Goal: Transaction & Acquisition: Download file/media

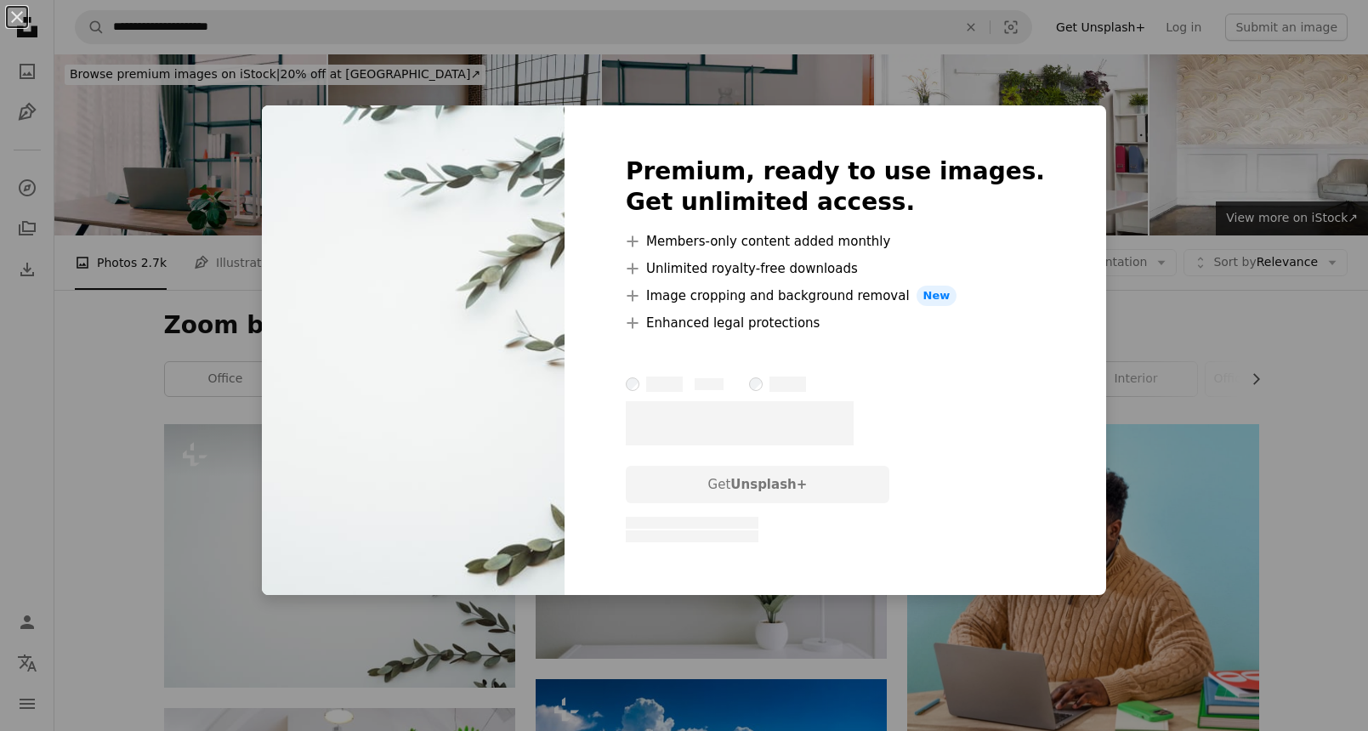
scroll to position [191, 0]
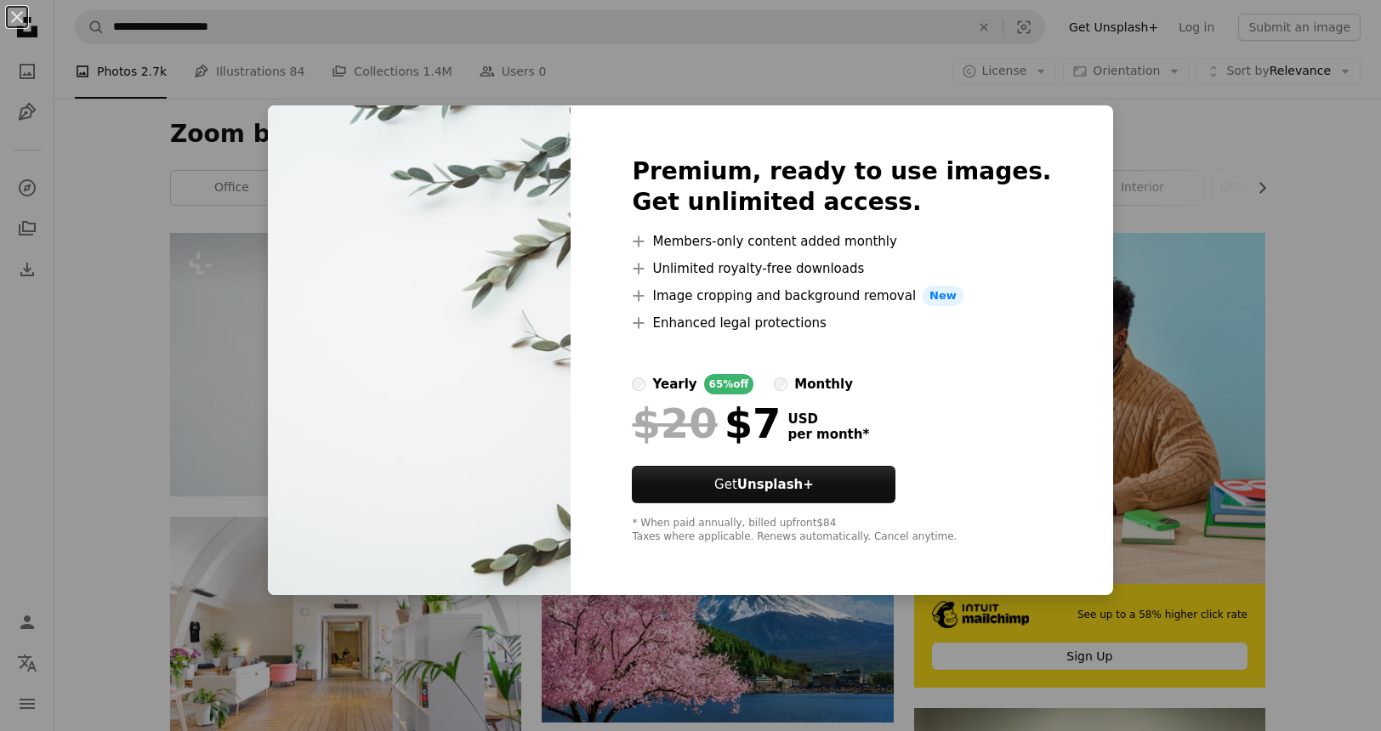
click at [1135, 151] on div "An X shape Premium, ready to use images. Get unlimited access. A plus sign Memb…" at bounding box center [690, 365] width 1381 height 731
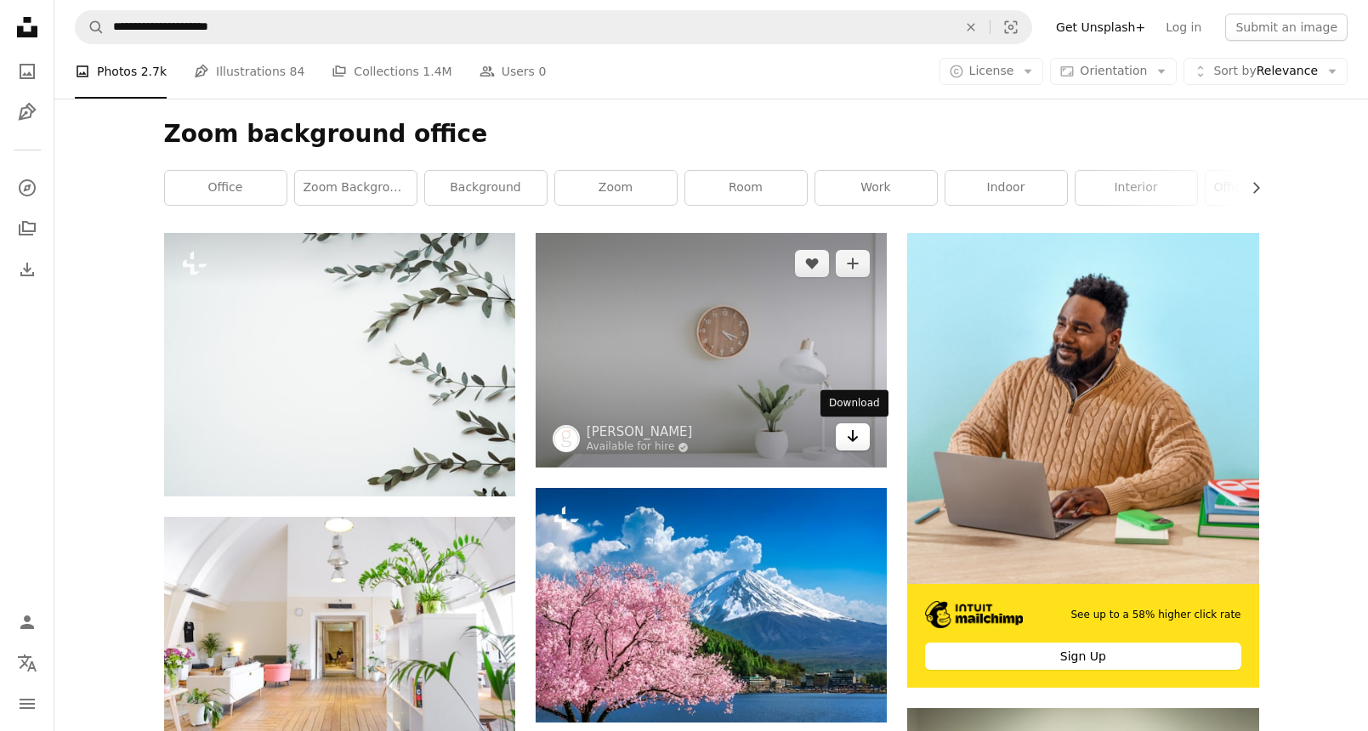
click at [852, 438] on icon "Download" at bounding box center [853, 436] width 11 height 12
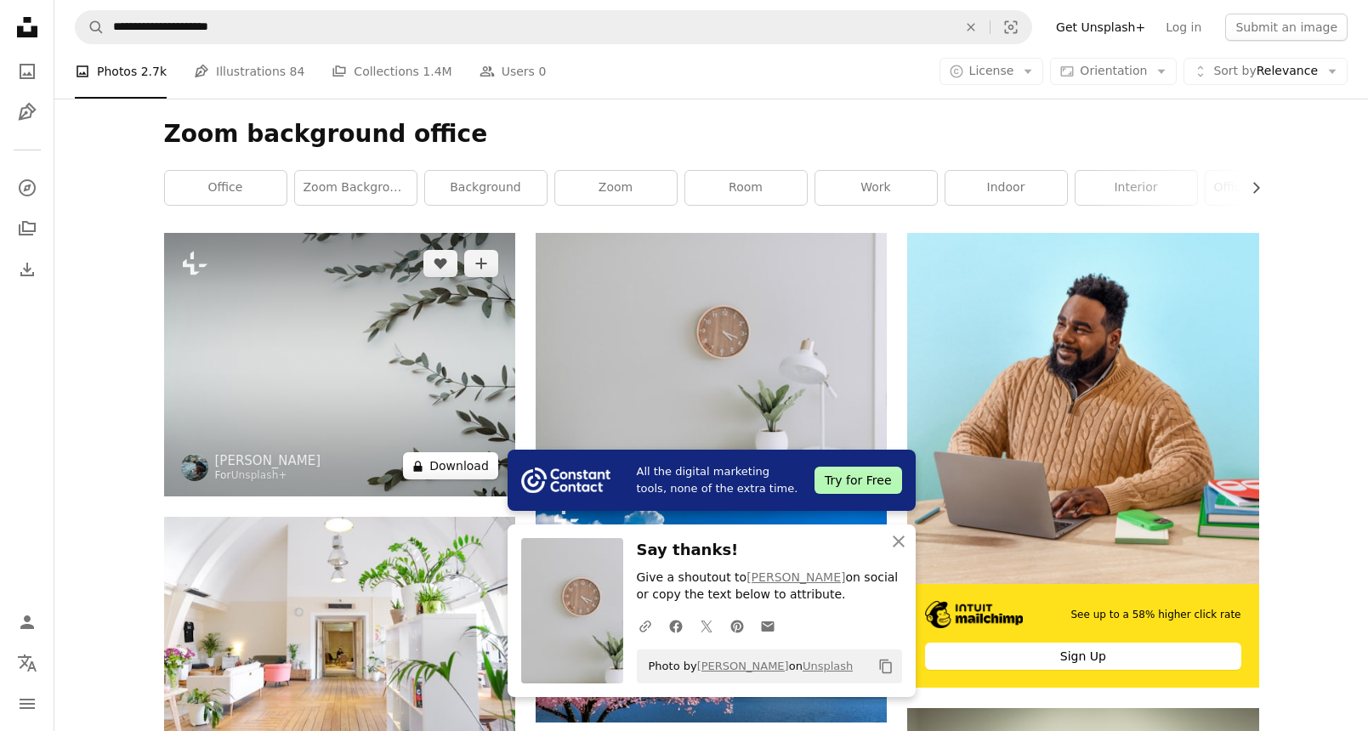
click at [467, 465] on button "A lock Download" at bounding box center [450, 465] width 95 height 27
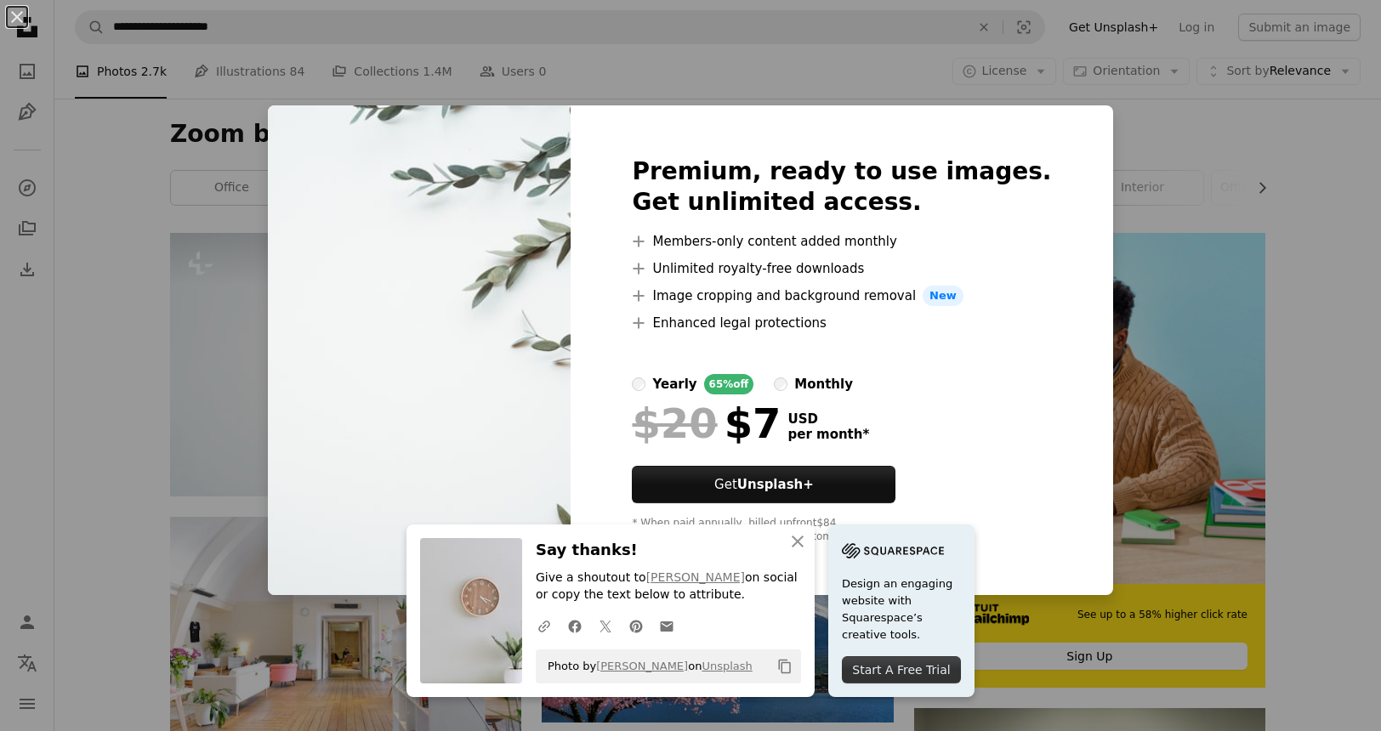
click at [1138, 280] on div "An X shape An X shape Close Say thanks! Give a shoutout to [PERSON_NAME] on soc…" at bounding box center [690, 365] width 1381 height 731
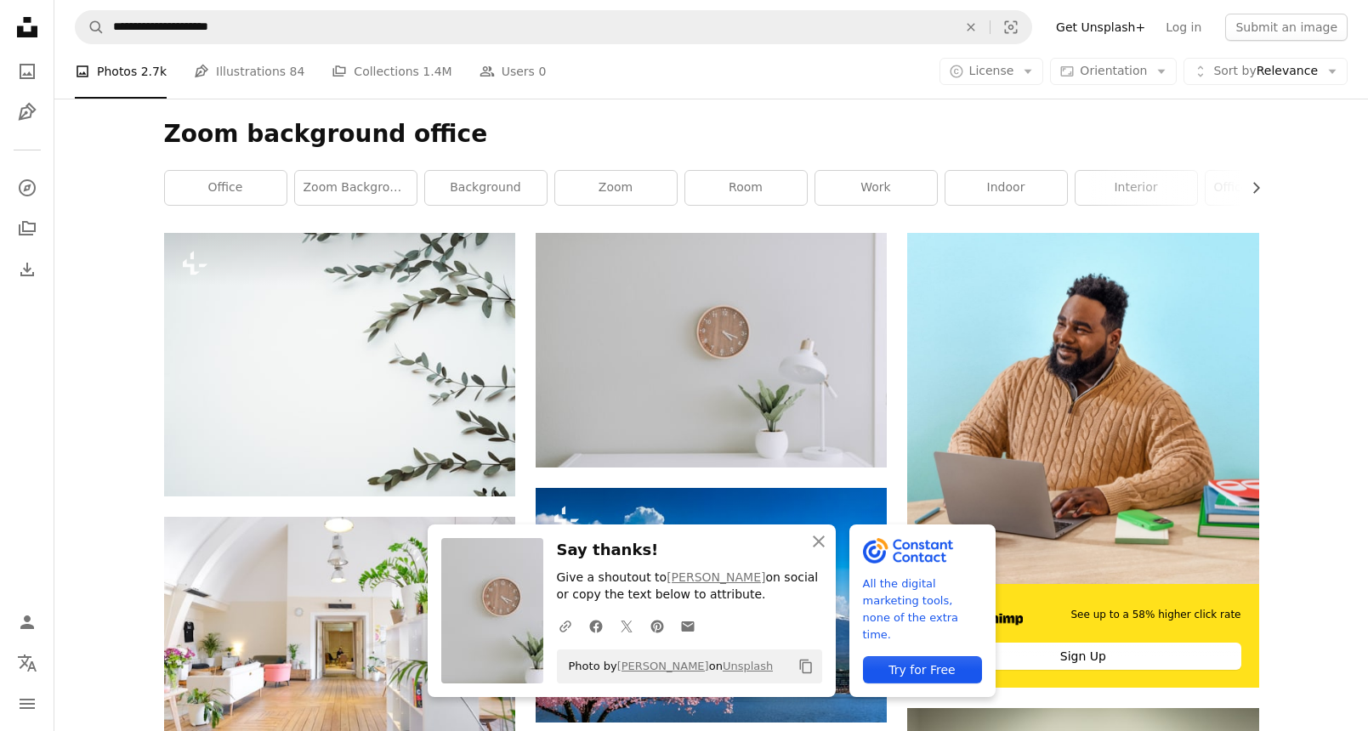
click at [816, 543] on icon "button" at bounding box center [819, 542] width 12 height 12
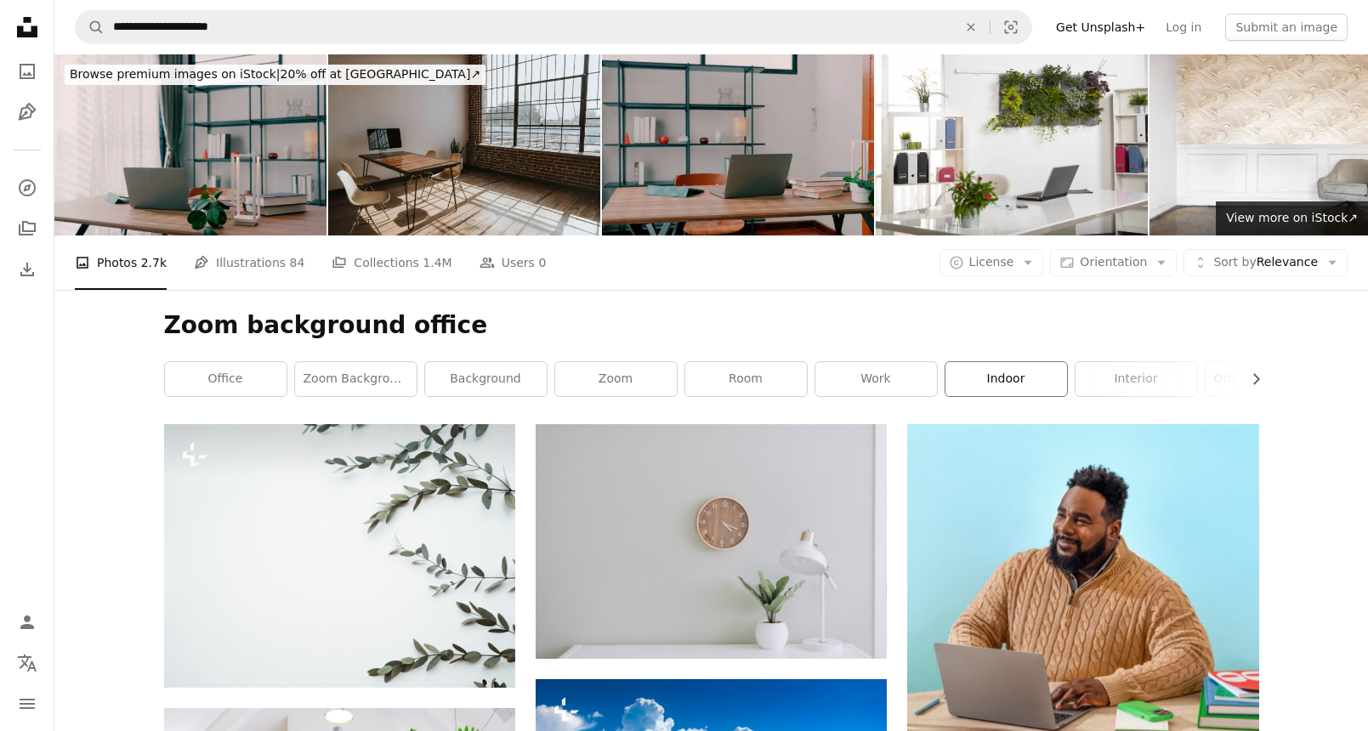
click at [1017, 384] on link "indoor" at bounding box center [1007, 379] width 122 height 34
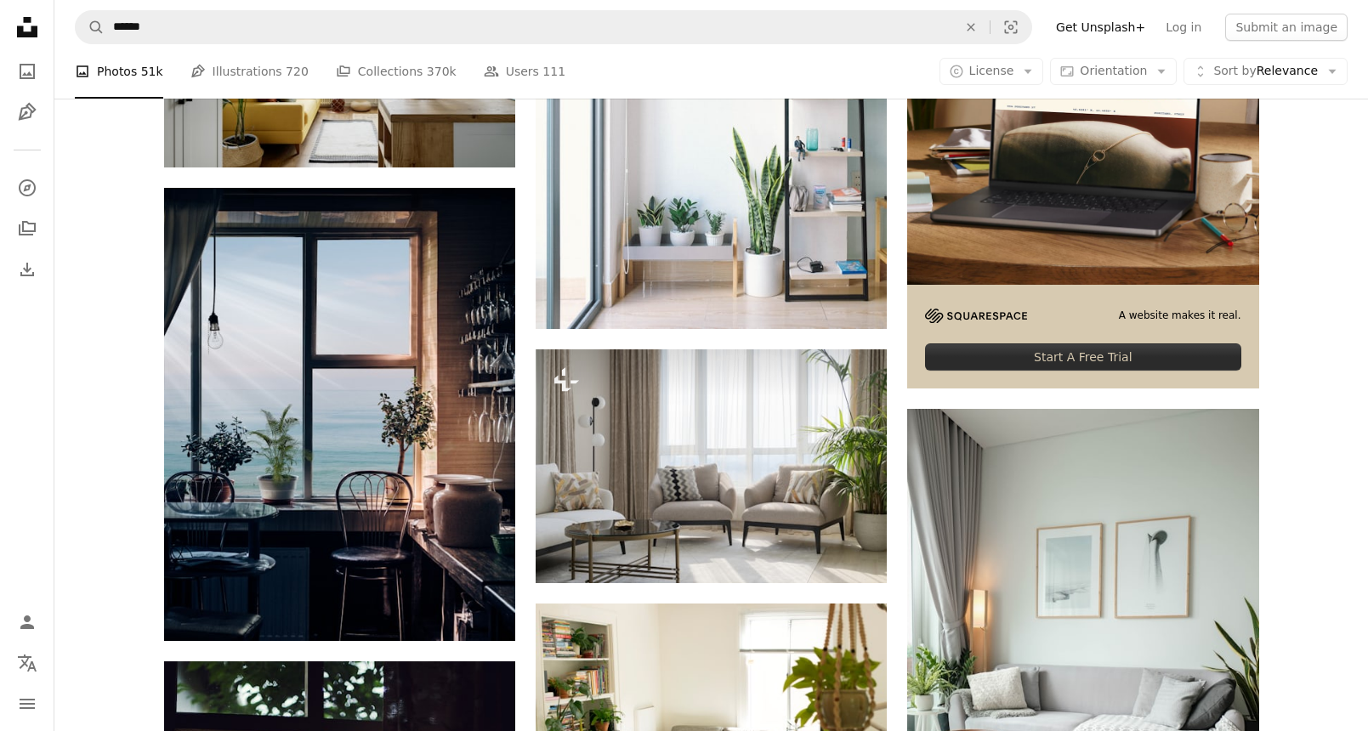
scroll to position [489, 0]
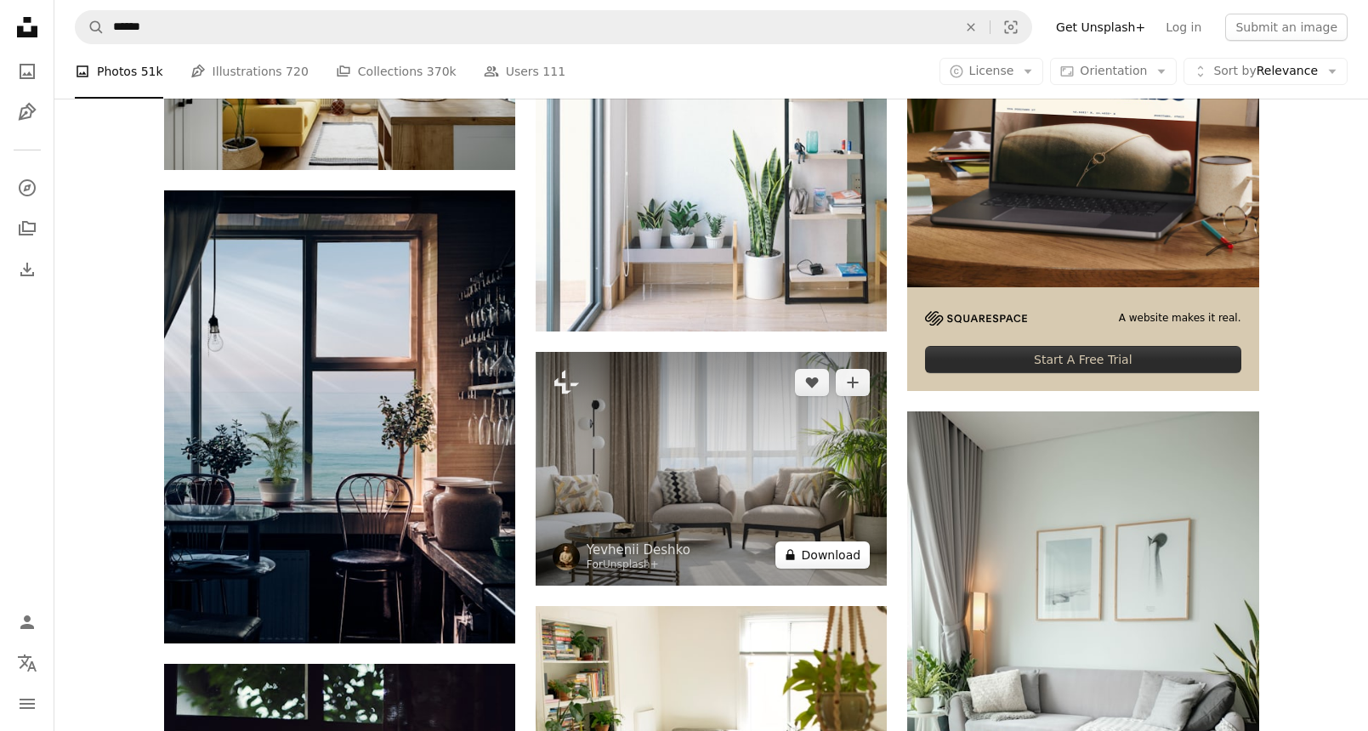
click at [811, 560] on button "A lock Download" at bounding box center [823, 555] width 95 height 27
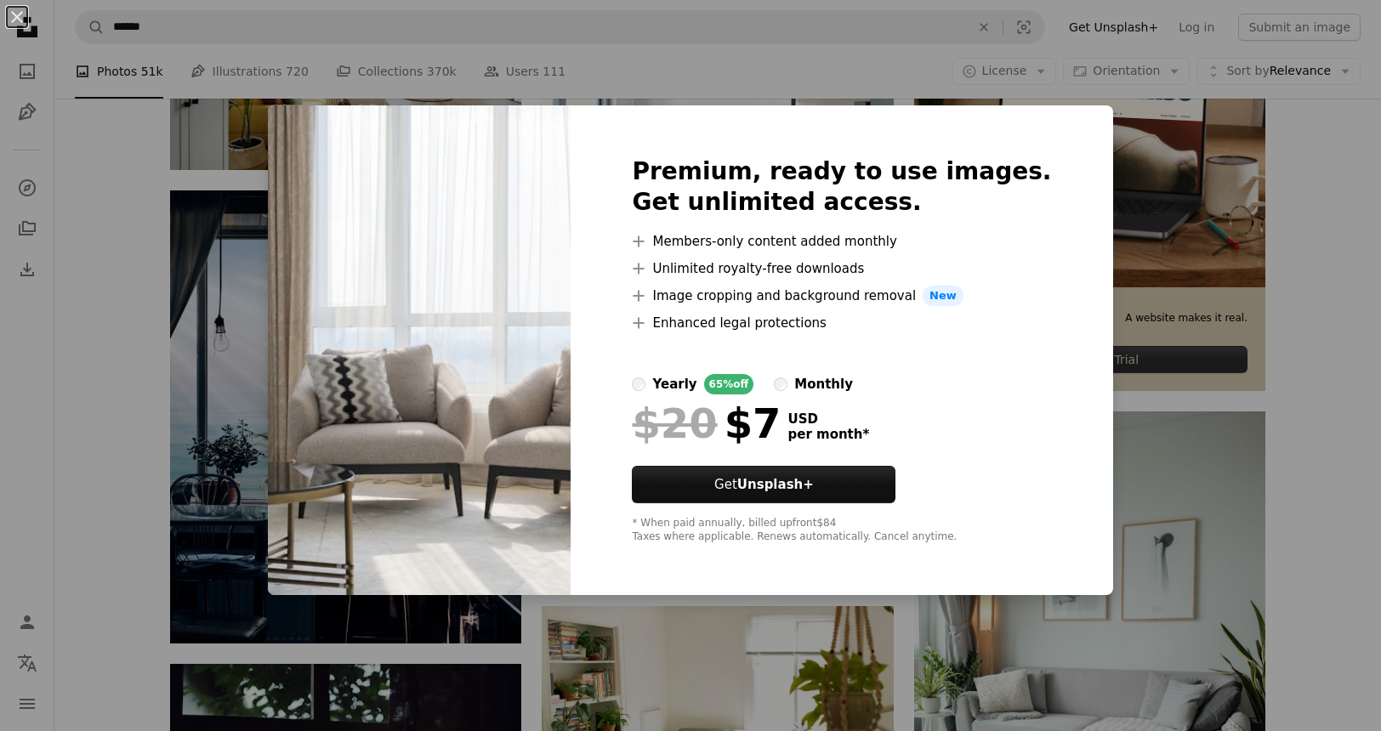
click at [1123, 484] on div "An X shape Premium, ready to use images. Get unlimited access. A plus sign Memb…" at bounding box center [690, 365] width 1381 height 731
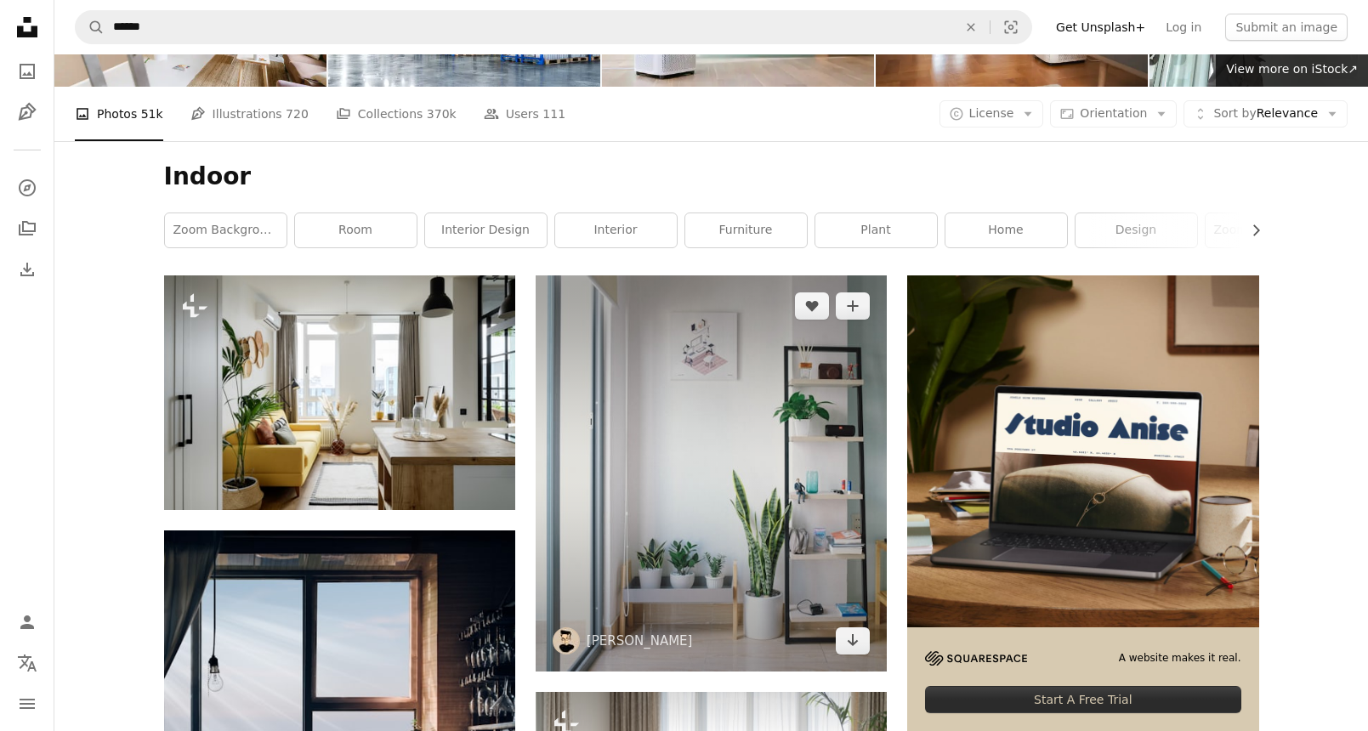
scroll to position [143, 0]
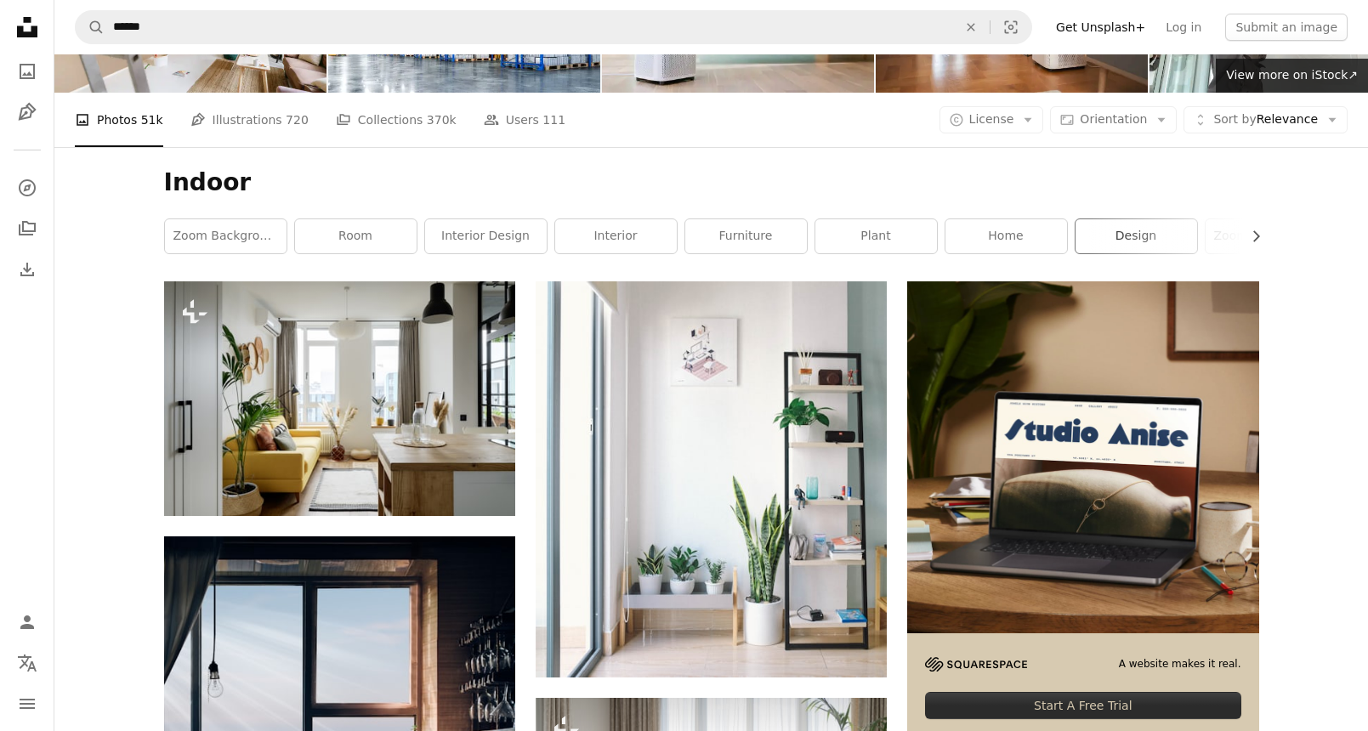
click at [1117, 247] on link "design" at bounding box center [1137, 236] width 122 height 34
